Goal: Use online tool/utility: Utilize a website feature to perform a specific function

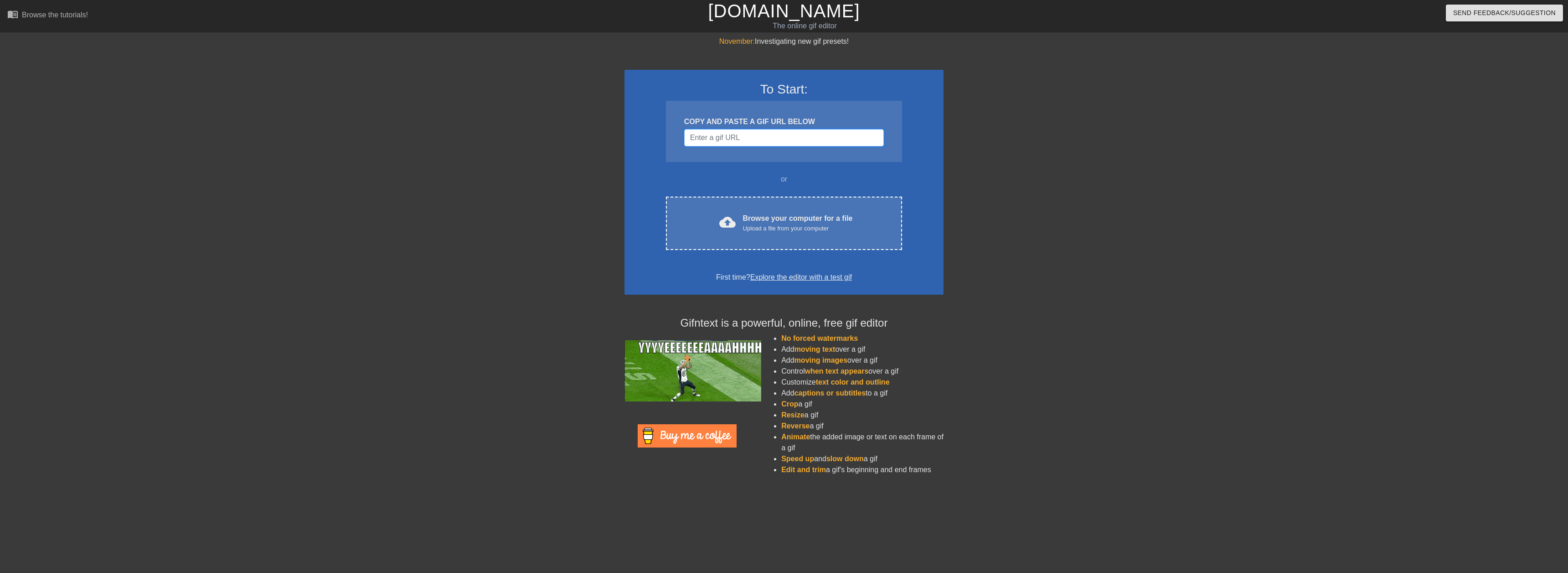
click at [773, 136] on input "Username" at bounding box center [784, 138] width 200 height 17
paste input "https://images-ext-1.discordapp.net/external/9DPBr80sm8TB-27vAsXHsQp6JmxCcp1vPB…"
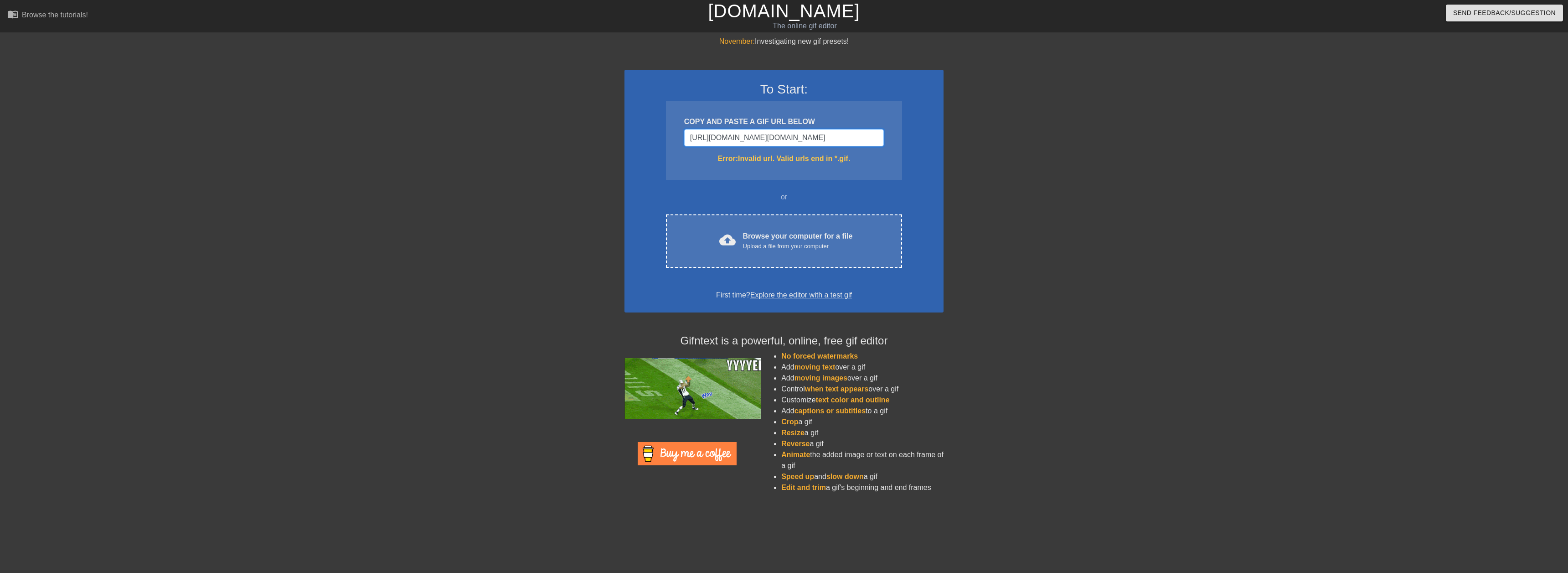
type input "https://images-ext-1.discordapp.net/external/9DPBr80sm8TB-27vAsXHsQp6JmxCcp1vPB…"
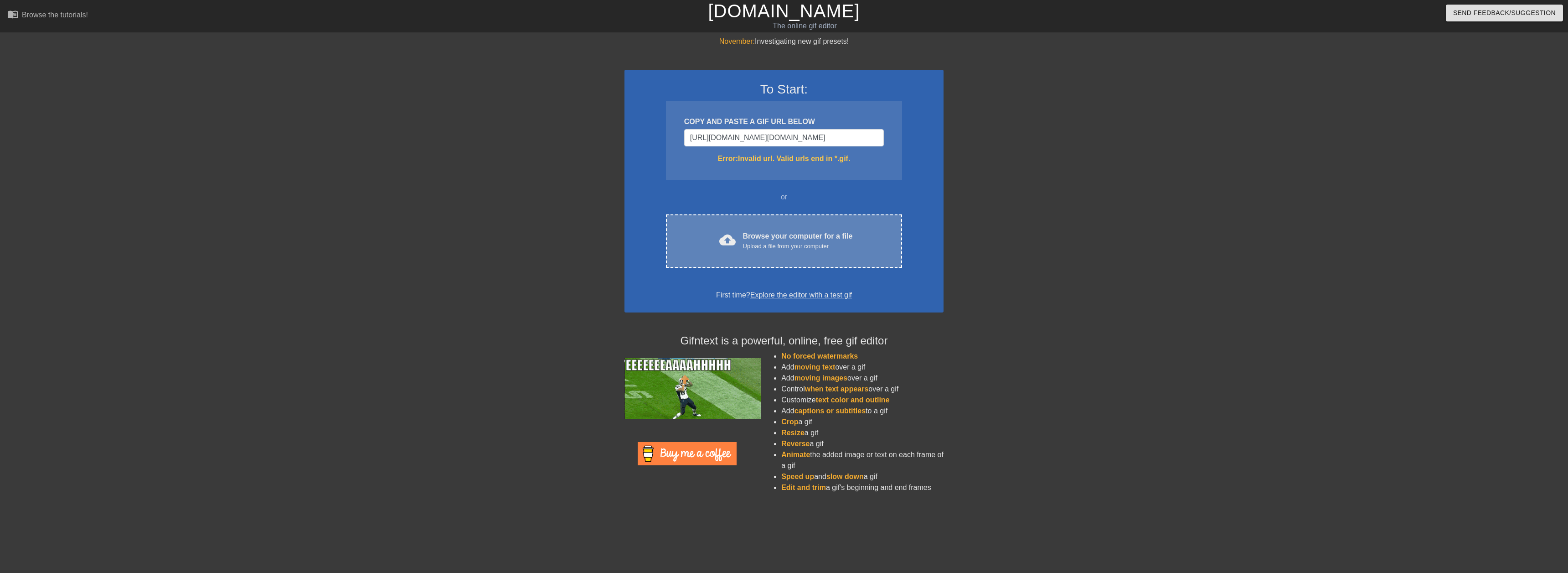
click at [771, 234] on div "Browse your computer for a file Upload a file from your computer" at bounding box center [798, 241] width 110 height 20
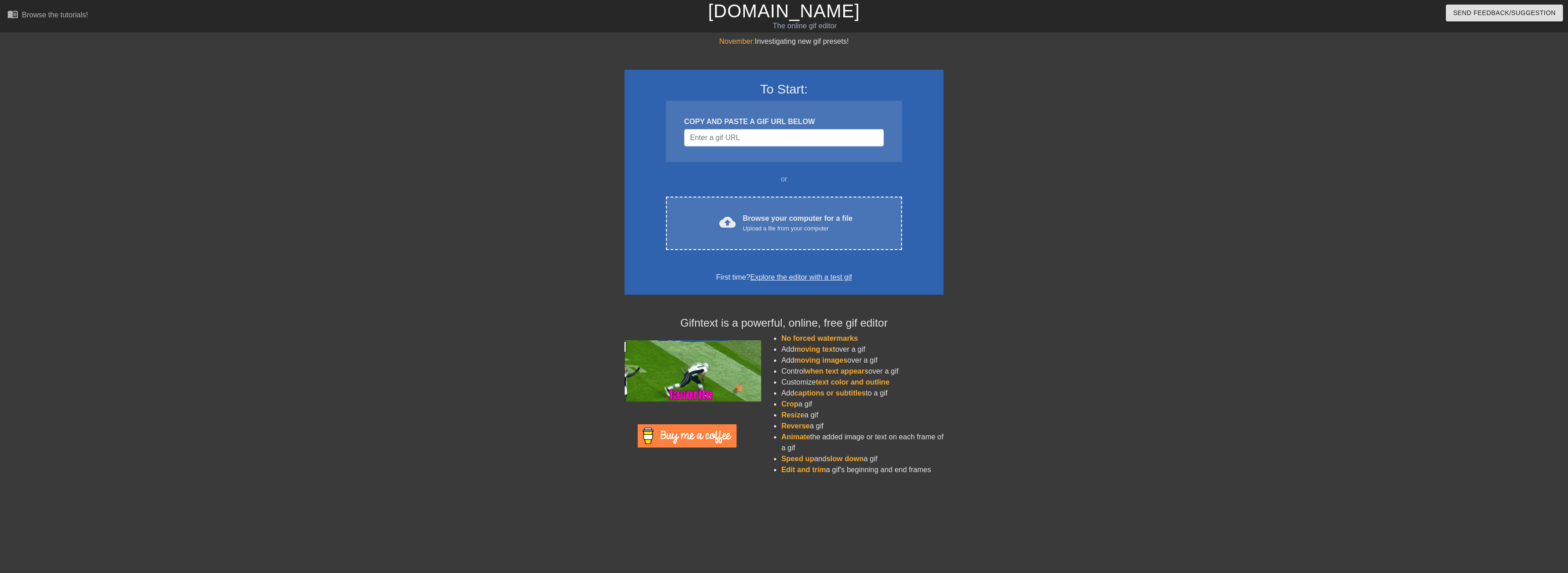
click at [765, 146] on div "COPY AND PASTE A GIF URL BELOW" at bounding box center [784, 131] width 236 height 61
click at [769, 135] on input "Username" at bounding box center [784, 138] width 200 height 17
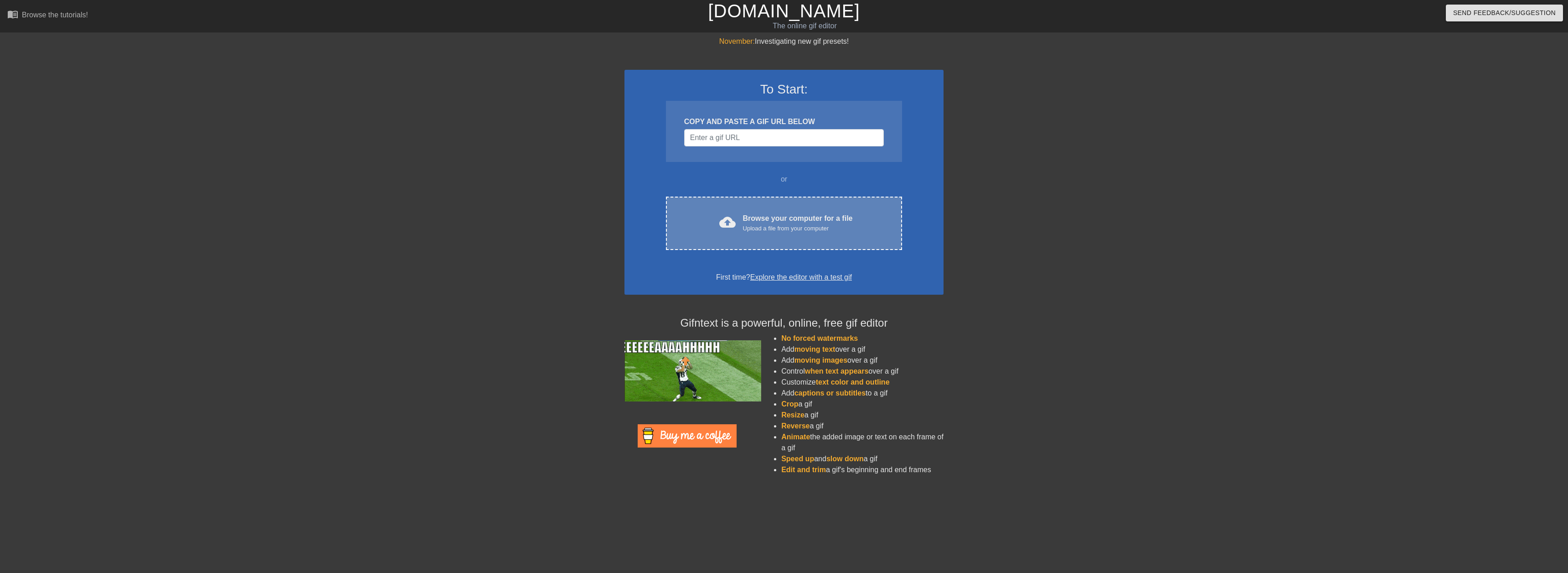
click at [766, 219] on div "Browse your computer for a file Upload a file from your computer" at bounding box center [798, 223] width 110 height 20
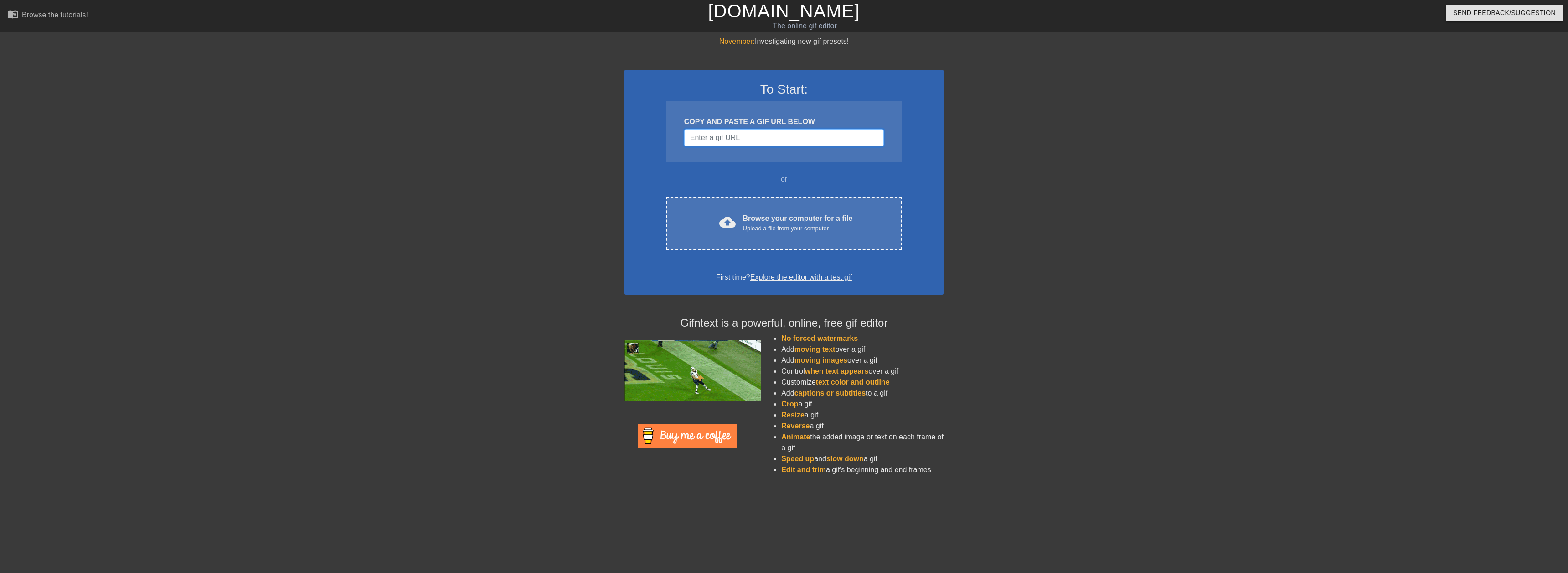
click at [807, 144] on input "Username" at bounding box center [784, 138] width 200 height 17
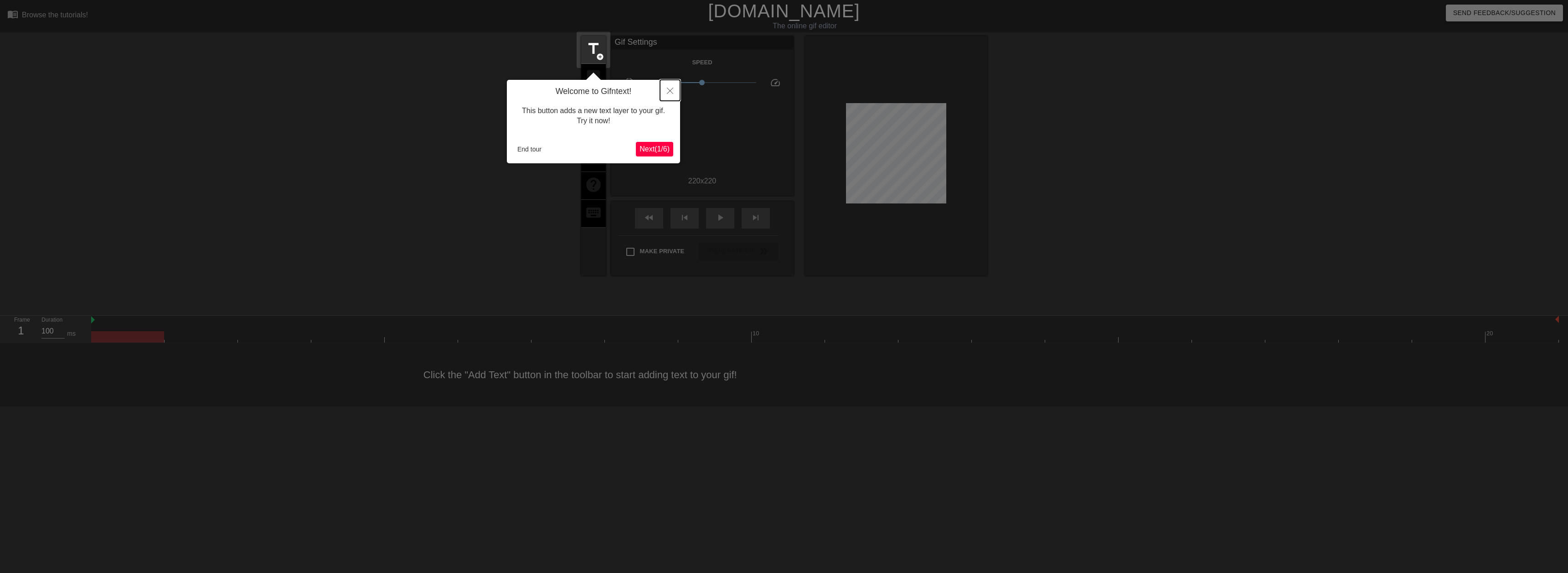
click at [671, 89] on icon "Close" at bounding box center [670, 91] width 6 height 6
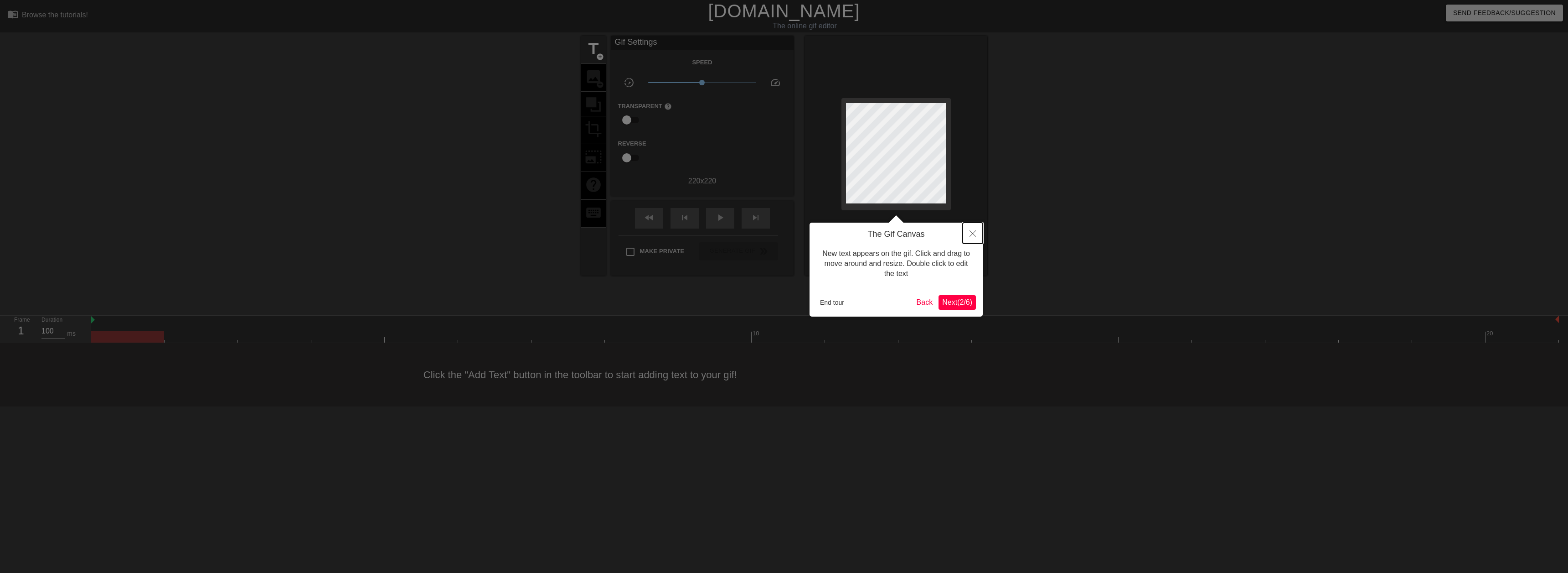
click at [975, 231] on icon "Close" at bounding box center [973, 233] width 6 height 6
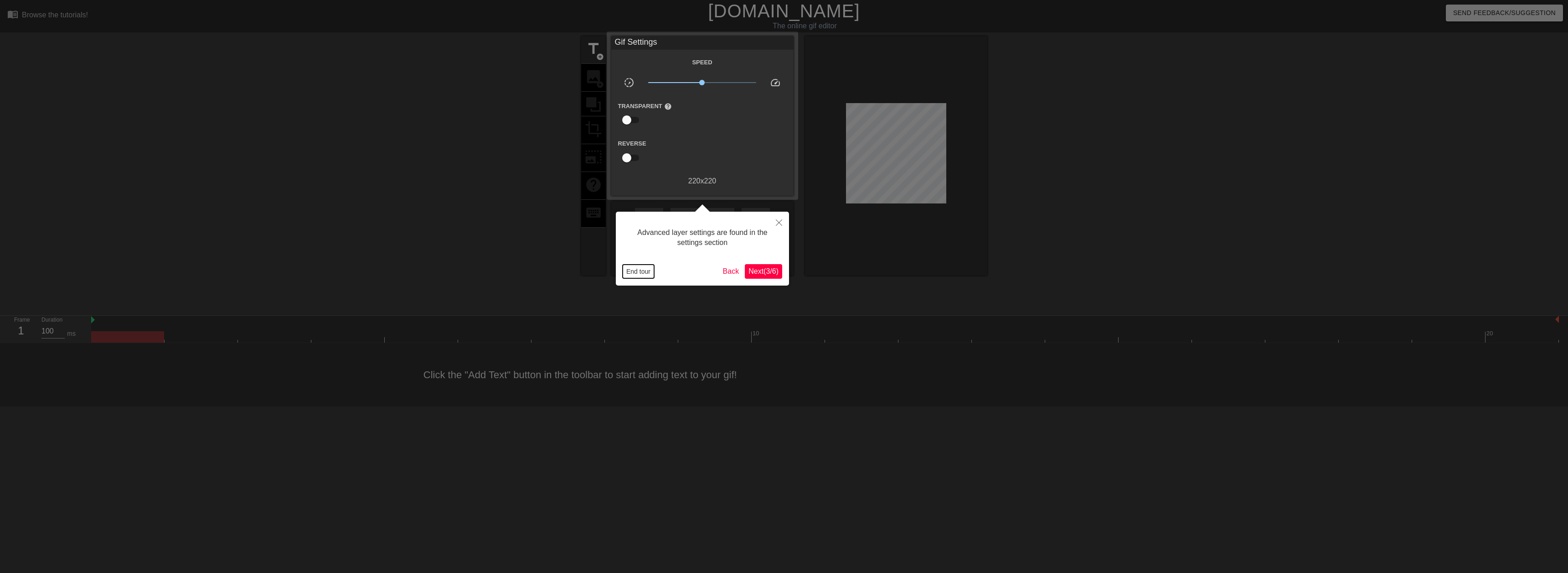
click at [640, 273] on button "End tour" at bounding box center [639, 271] width 32 height 13
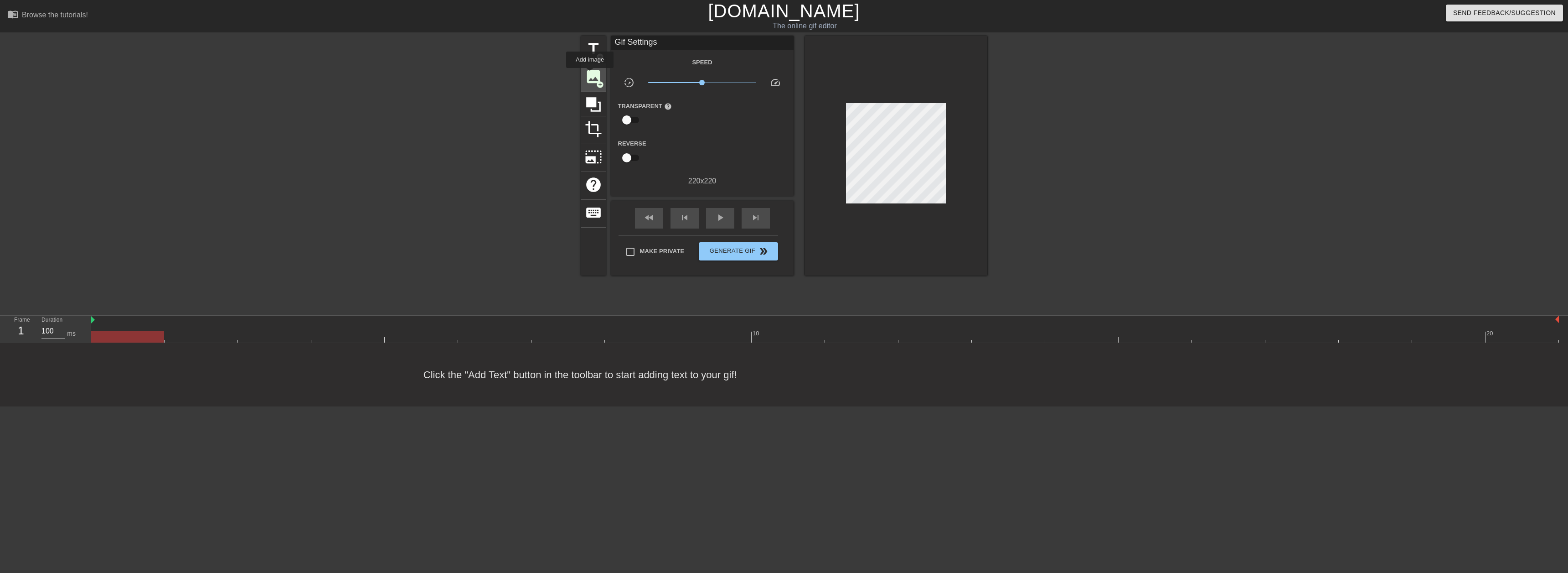
click at [590, 76] on span "image" at bounding box center [593, 77] width 17 height 17
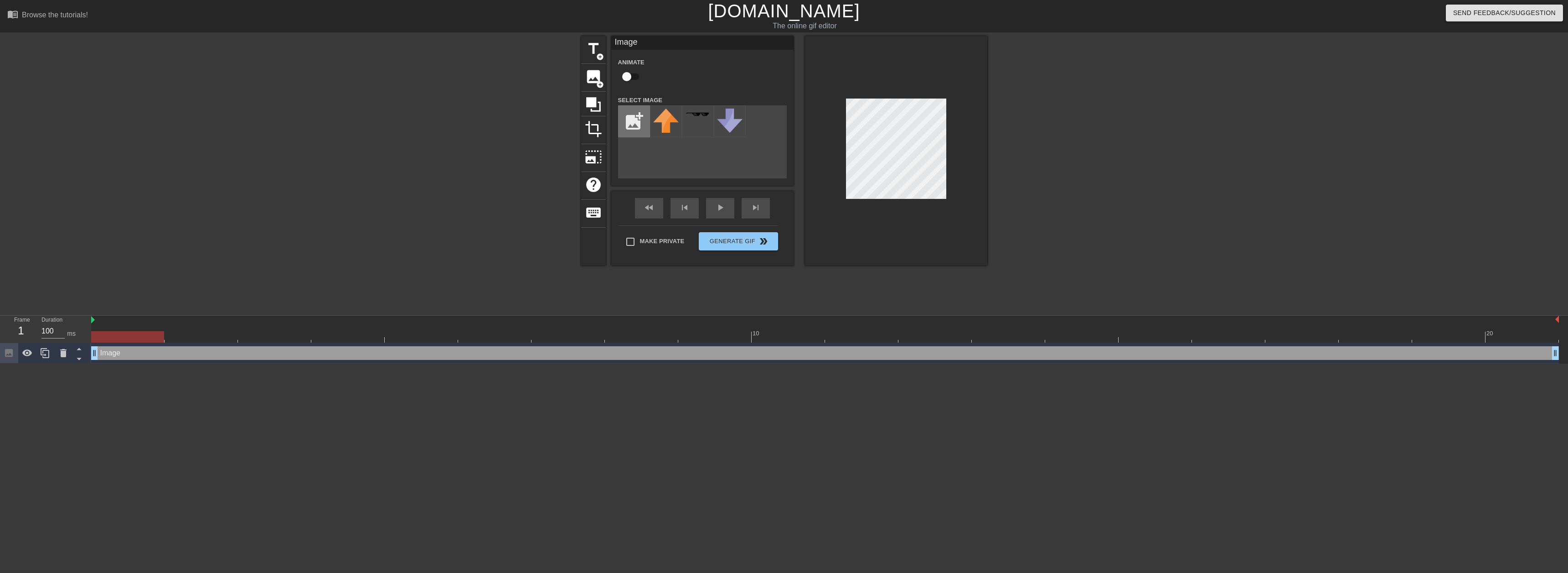
click at [631, 127] on input "file" at bounding box center [634, 121] width 31 height 31
click at [636, 116] on input "file" at bounding box center [634, 121] width 31 height 31
click at [653, 127] on div at bounding box center [666, 121] width 32 height 32
click at [658, 161] on div "add_photo_alternate" at bounding box center [702, 142] width 169 height 73
click at [704, 118] on img at bounding box center [698, 121] width 26 height 24
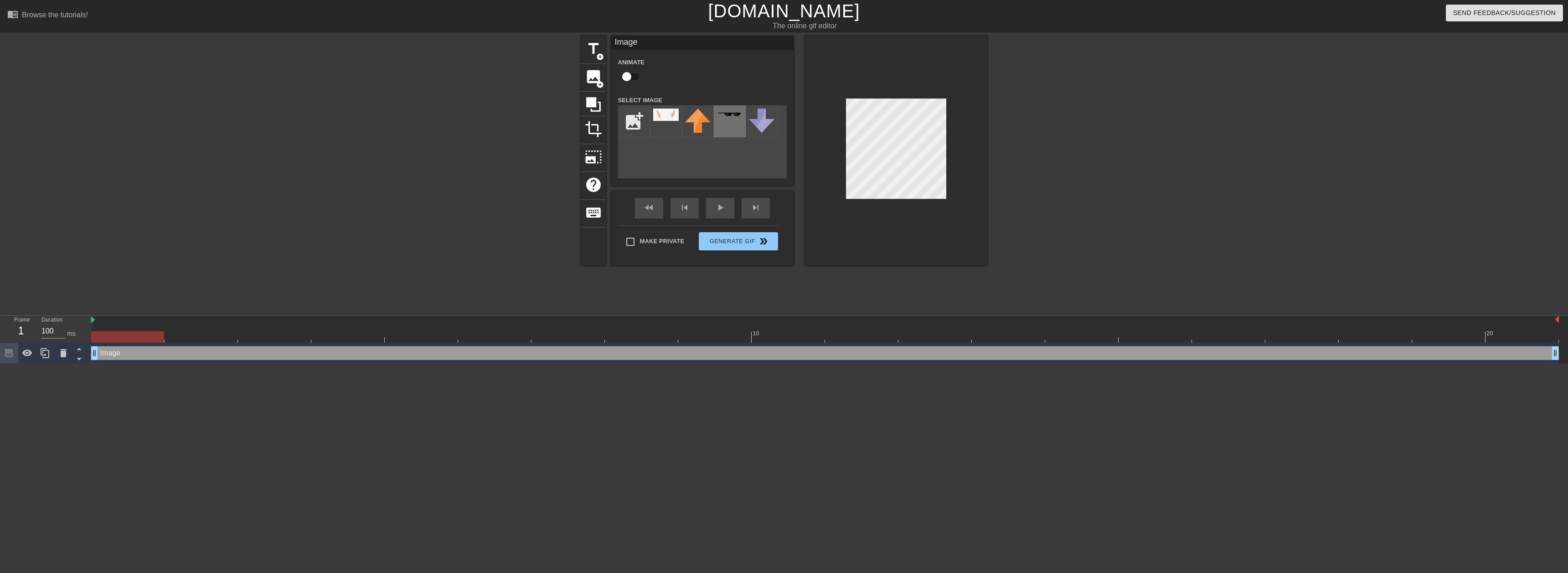
click at [734, 117] on img at bounding box center [730, 114] width 26 height 5
click at [634, 124] on input "file" at bounding box center [634, 121] width 31 height 31
type input "C:\fakepath\1-16899_elf-ears-clipart-removebg-preview.png"
click at [663, 119] on img at bounding box center [666, 114] width 26 height 12
click at [950, 118] on div at bounding box center [896, 150] width 183 height 230
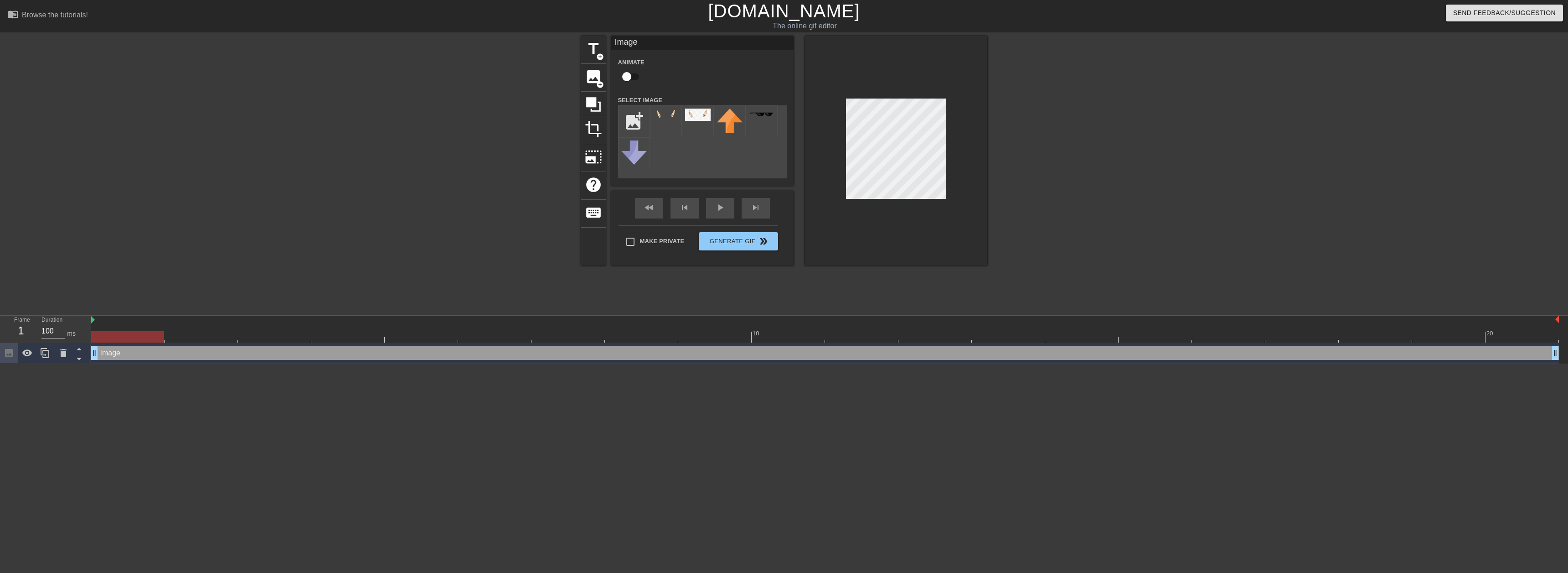
click at [845, 139] on div at bounding box center [896, 150] width 183 height 230
click at [925, 213] on div at bounding box center [896, 150] width 183 height 230
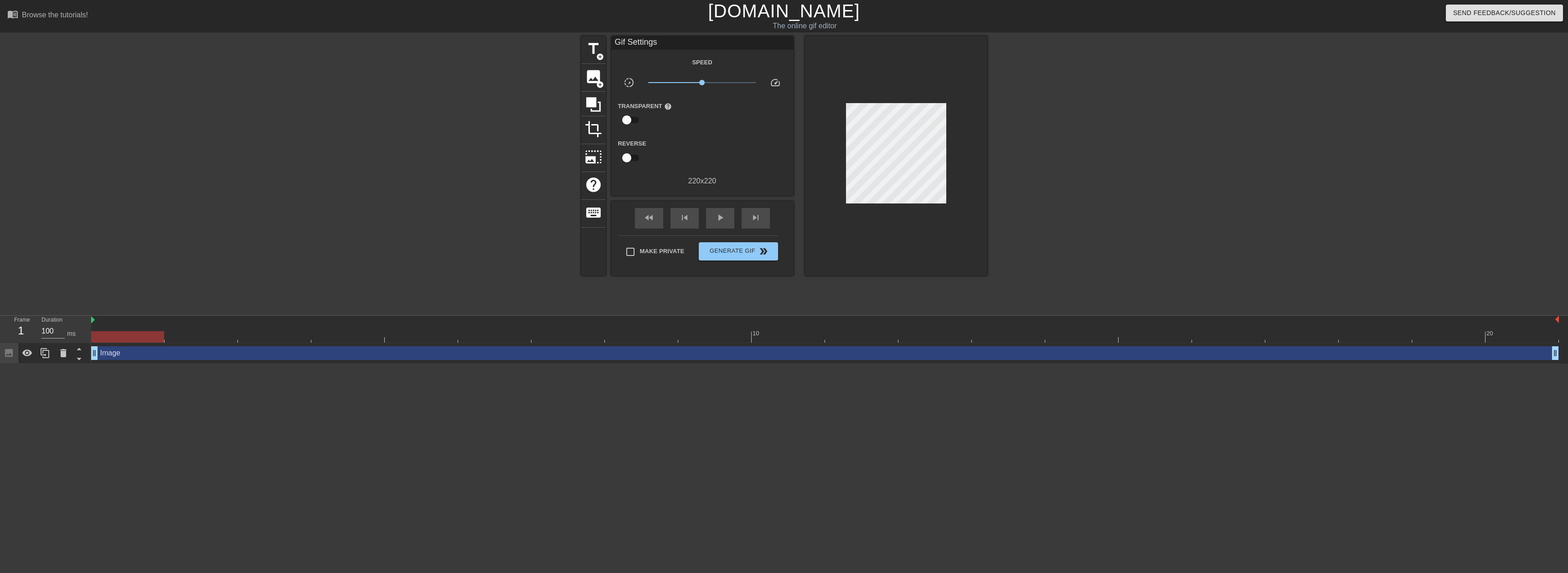
click at [110, 317] on div at bounding box center [825, 320] width 1468 height 9
click at [736, 247] on span "Generate Gif double_arrow" at bounding box center [738, 251] width 72 height 11
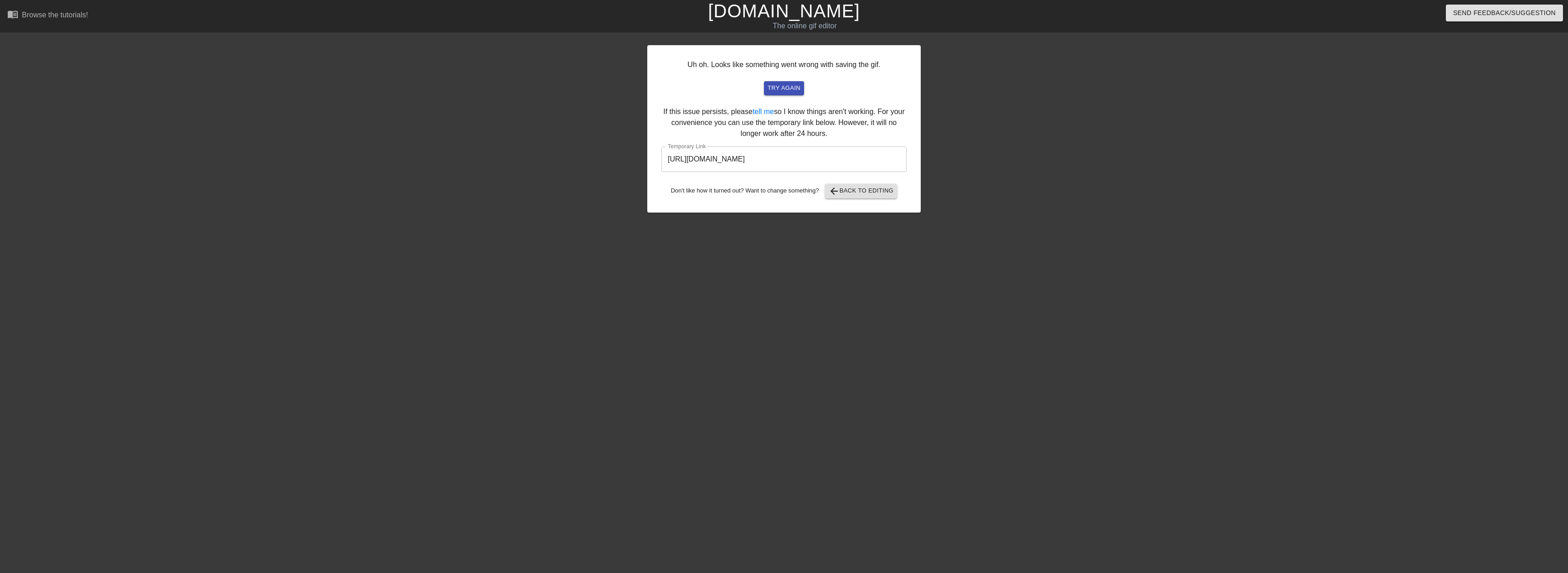
click at [771, 162] on input "[URL][DOMAIN_NAME]" at bounding box center [784, 159] width 245 height 26
